Goal: Navigation & Orientation: Understand site structure

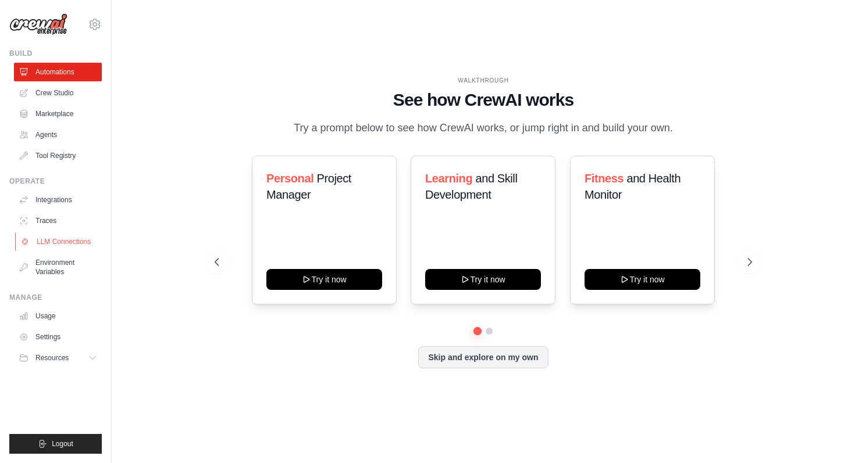
click at [81, 238] on link "LLM Connections" at bounding box center [59, 242] width 88 height 19
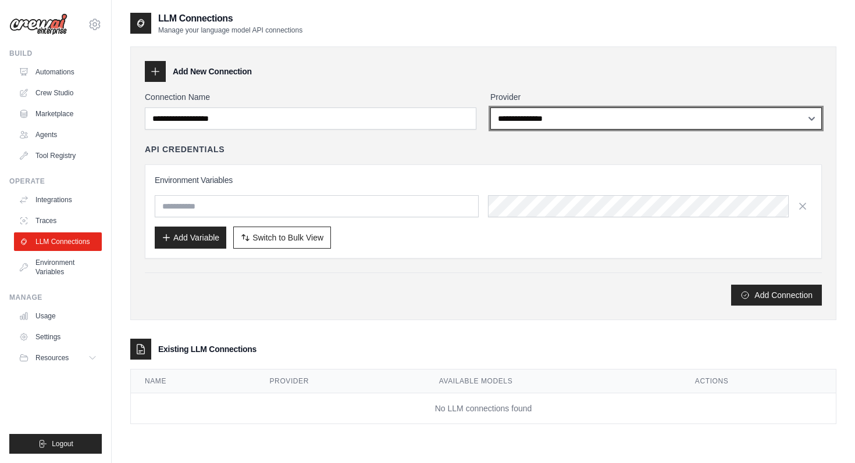
click at [563, 124] on select "**********" at bounding box center [655, 119] width 331 height 22
select select "*********"
click at [490, 108] on select "**********" at bounding box center [655, 119] width 331 height 22
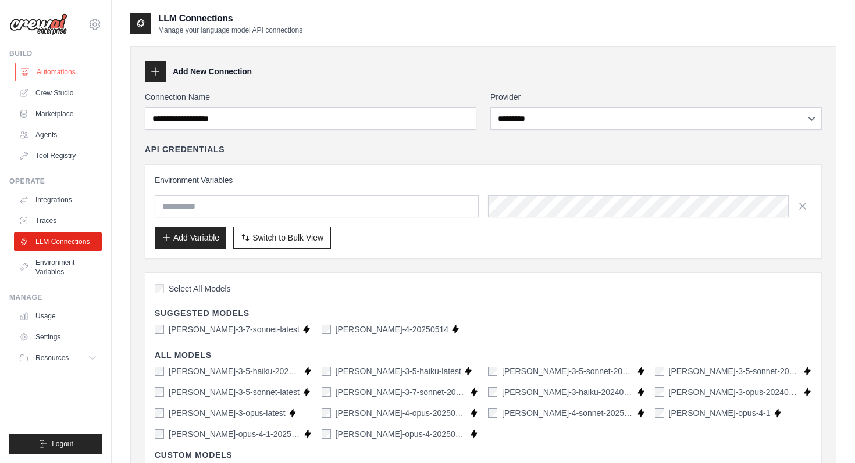
click at [51, 78] on link "Automations" at bounding box center [59, 72] width 88 height 19
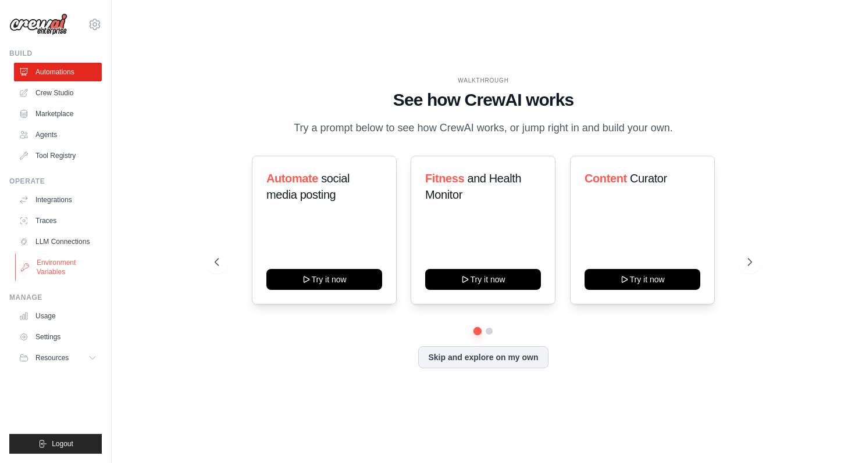
click at [47, 262] on link "Environment Variables" at bounding box center [59, 267] width 88 height 28
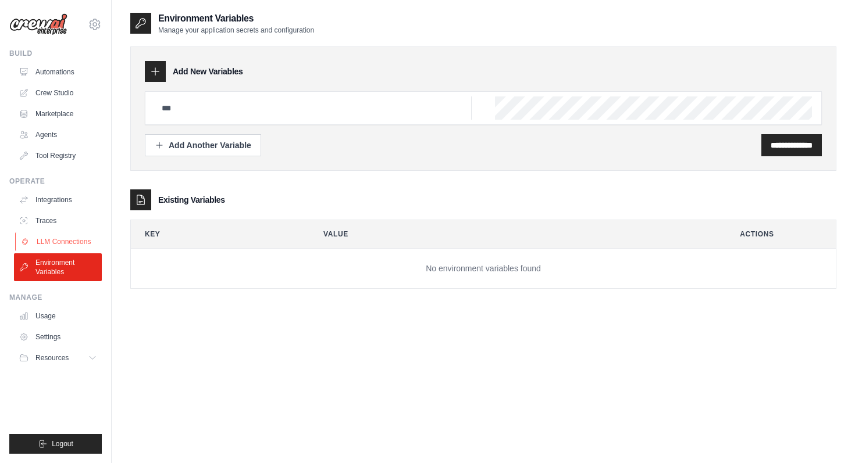
click at [59, 242] on link "LLM Connections" at bounding box center [59, 242] width 88 height 19
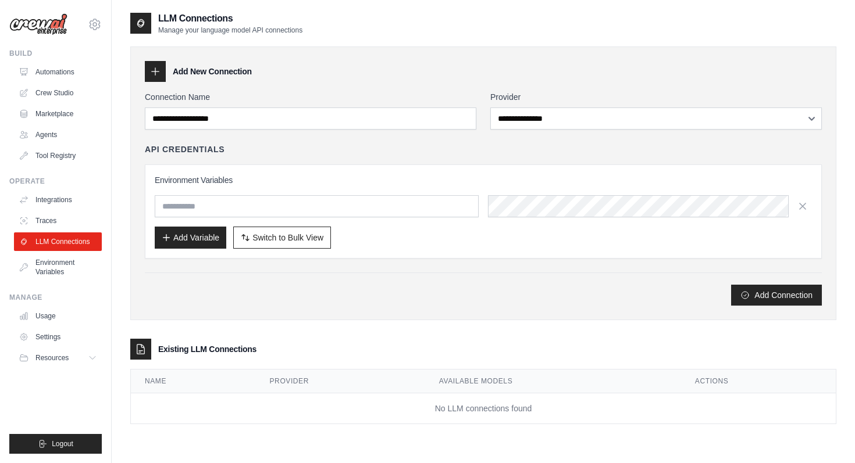
scroll to position [23, 0]
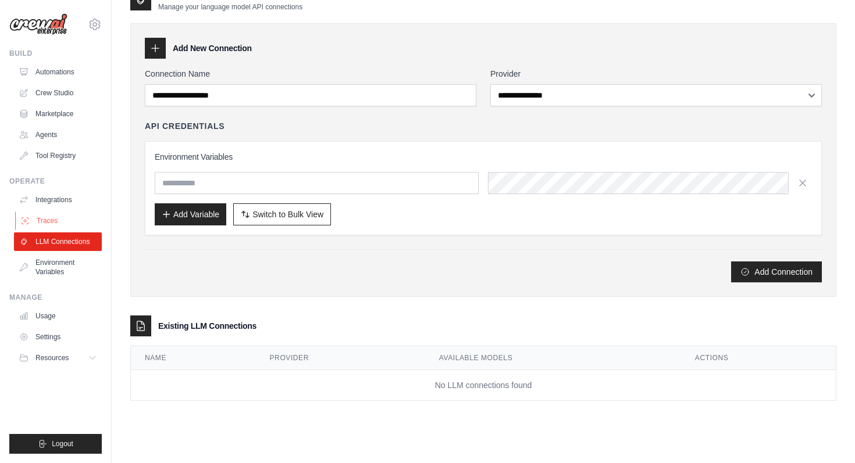
click at [55, 215] on link "Traces" at bounding box center [59, 221] width 88 height 19
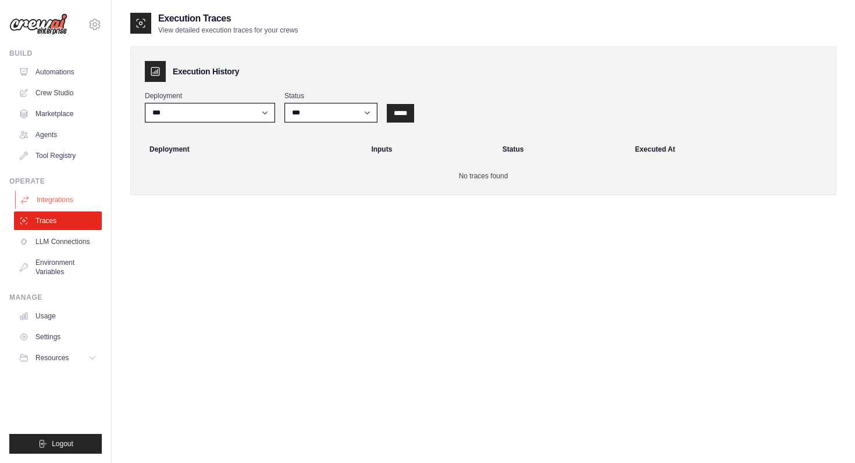
click at [56, 201] on link "Integrations" at bounding box center [59, 200] width 88 height 19
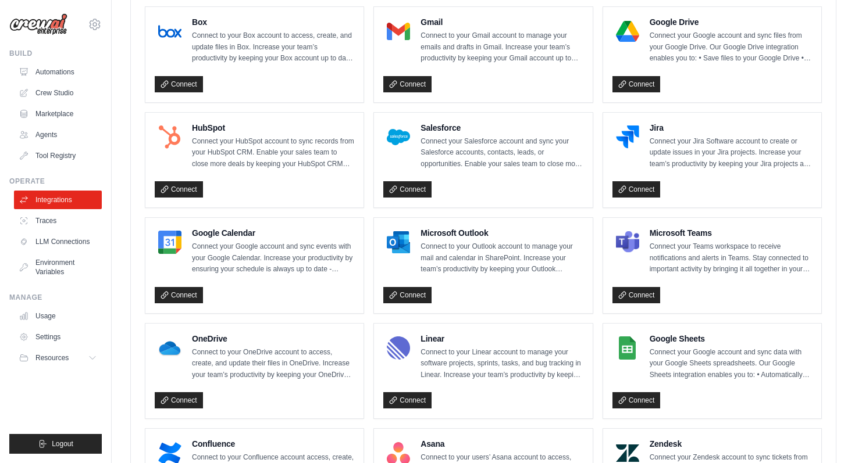
scroll to position [320, 0]
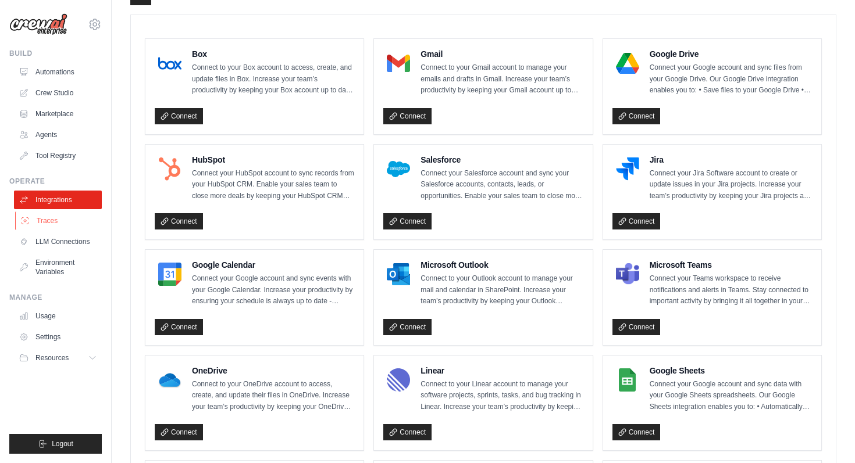
click at [44, 224] on link "Traces" at bounding box center [59, 221] width 88 height 19
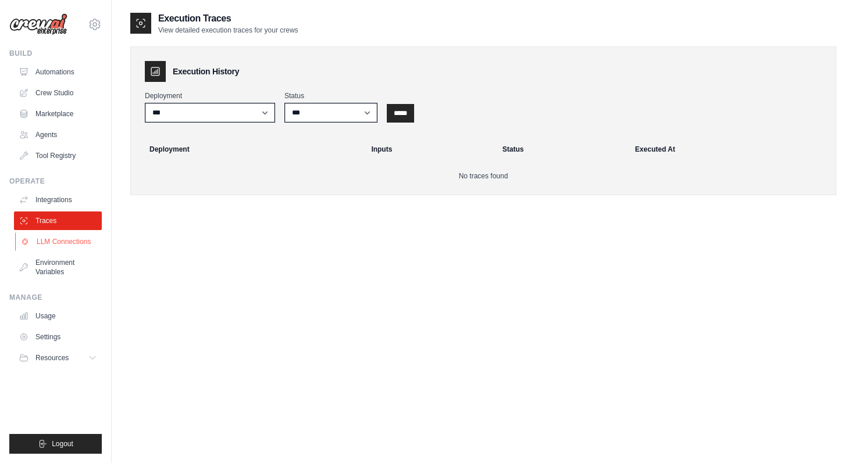
click at [46, 238] on link "LLM Connections" at bounding box center [59, 242] width 88 height 19
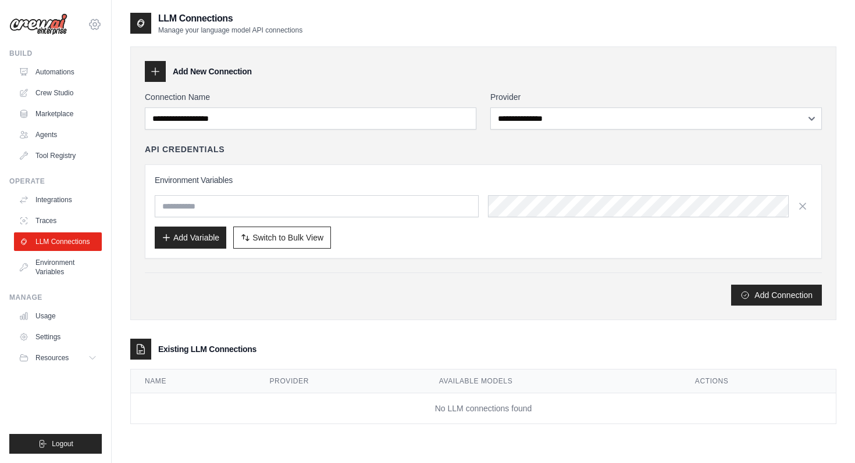
click at [94, 26] on icon at bounding box center [94, 24] width 3 height 3
click at [63, 87] on link "Crew Studio" at bounding box center [59, 93] width 88 height 19
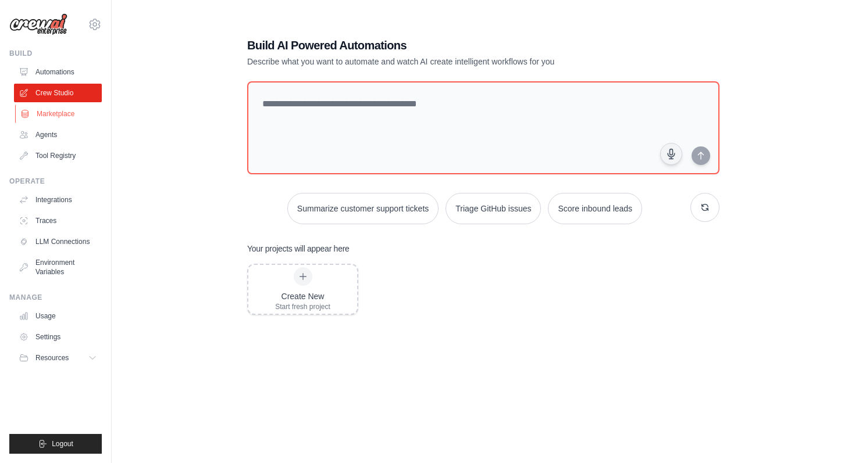
click at [65, 110] on link "Marketplace" at bounding box center [59, 114] width 88 height 19
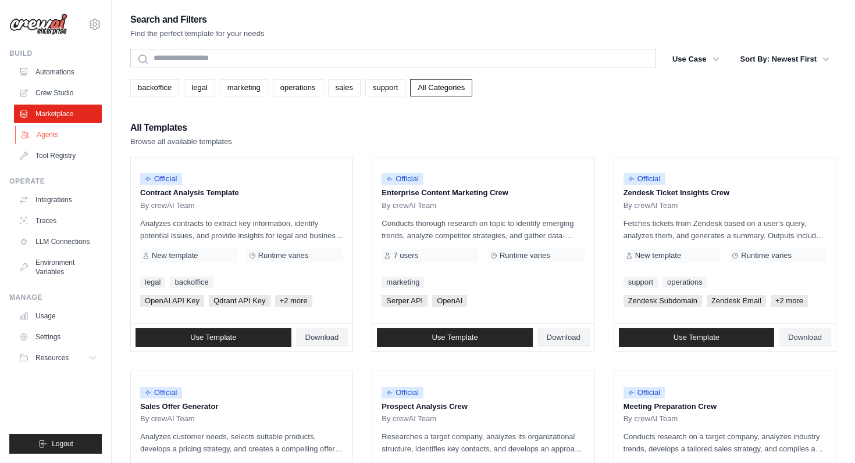
click at [52, 132] on link "Agents" at bounding box center [59, 135] width 88 height 19
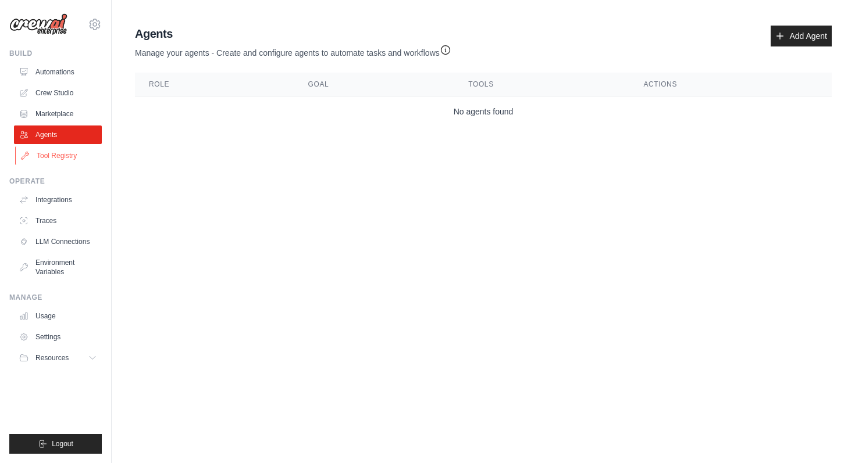
click at [52, 152] on link "Tool Registry" at bounding box center [59, 156] width 88 height 19
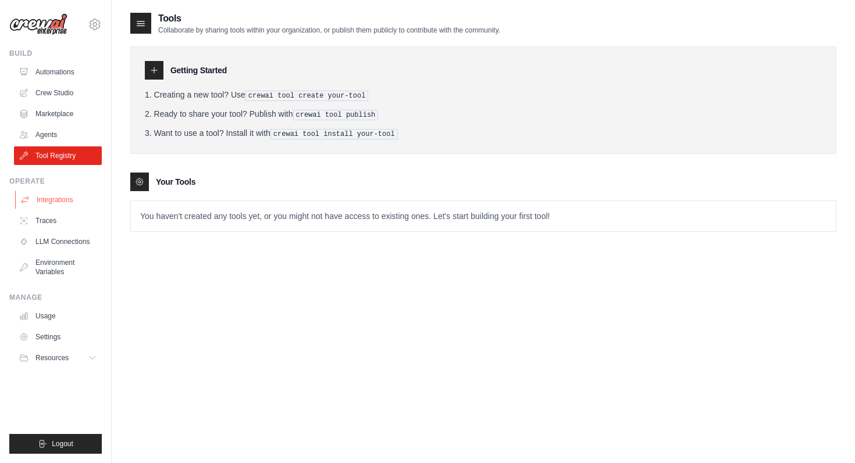
click at [45, 203] on link "Integrations" at bounding box center [59, 200] width 88 height 19
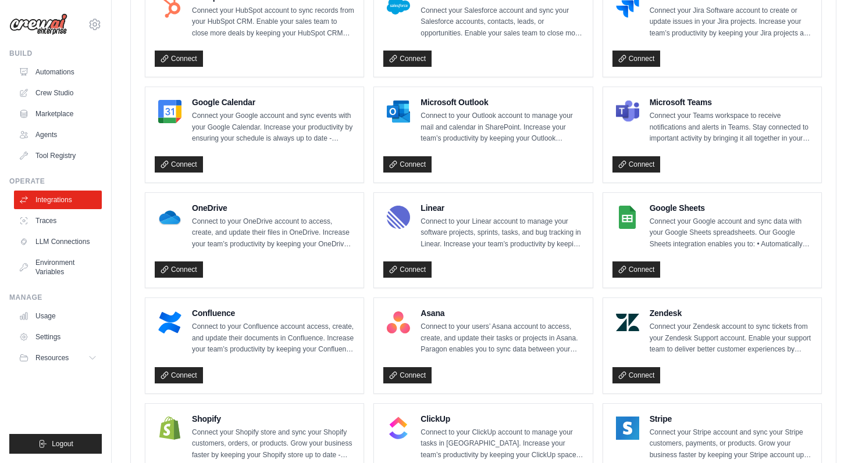
scroll to position [192, 0]
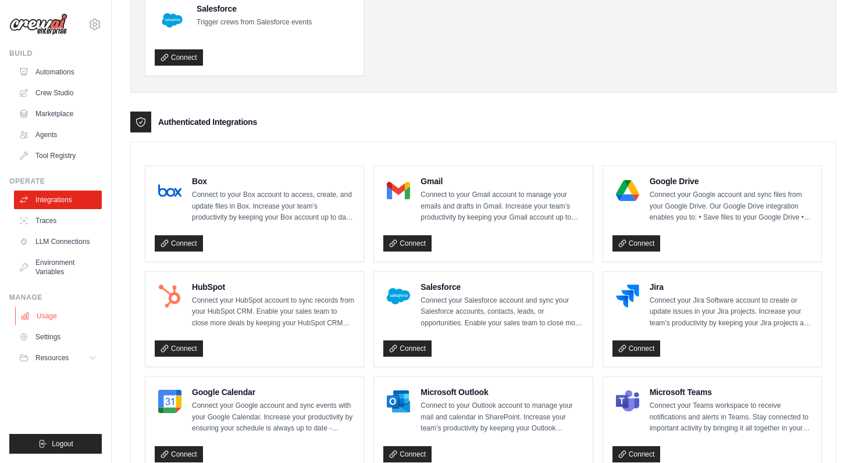
click at [48, 313] on link "Usage" at bounding box center [59, 316] width 88 height 19
